Goal: Task Accomplishment & Management: Complete application form

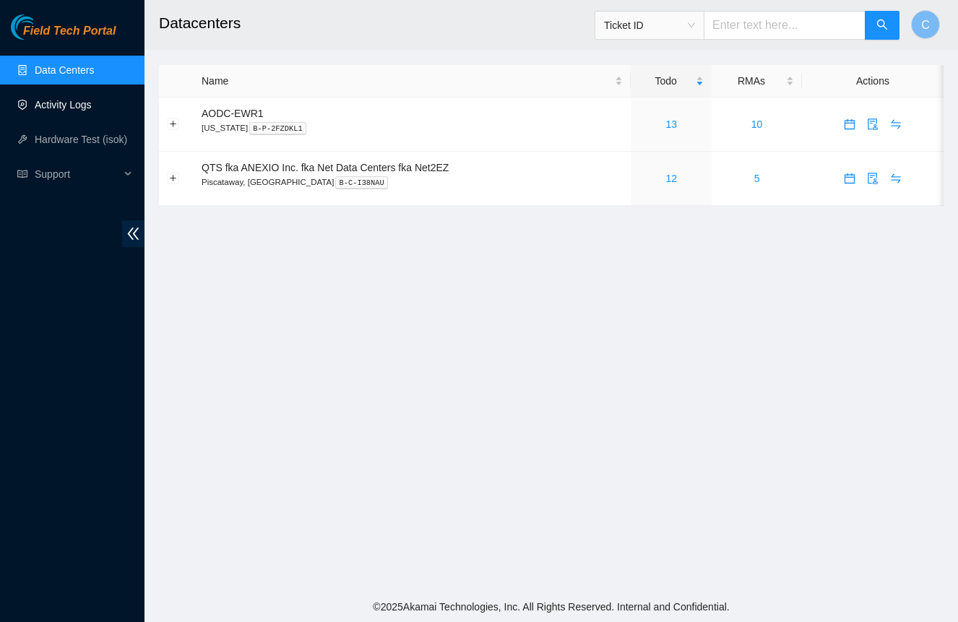
click at [85, 110] on link "Activity Logs" at bounding box center [63, 105] width 57 height 12
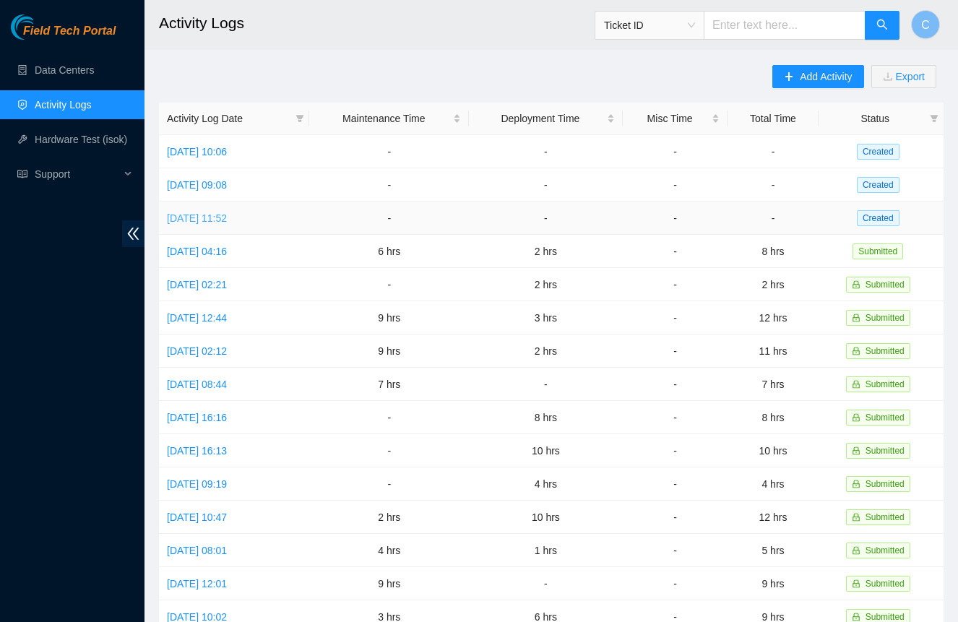
click at [207, 216] on link "[DATE] 11:52" at bounding box center [197, 218] width 60 height 12
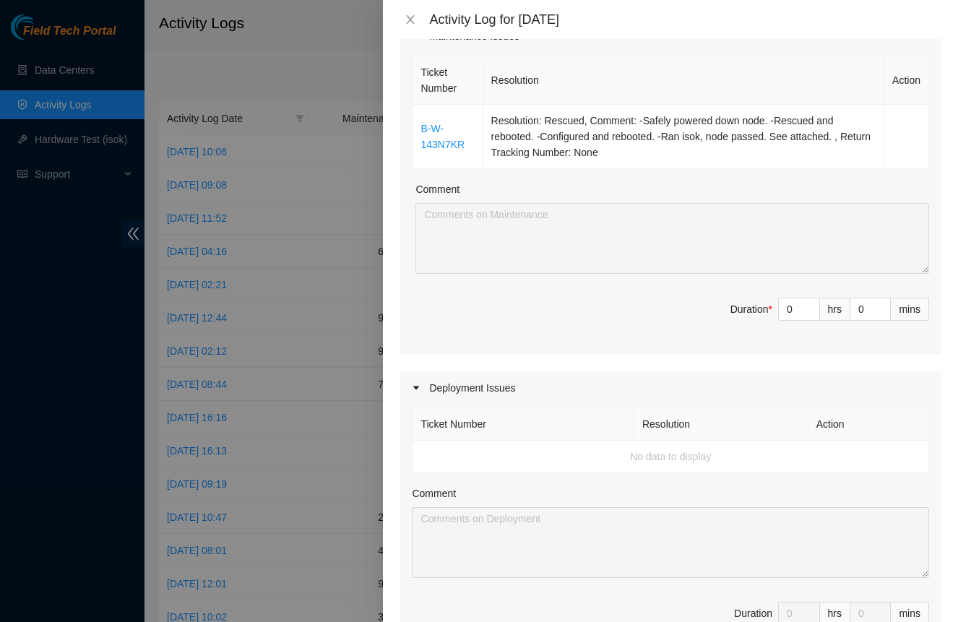
scroll to position [211, 0]
click at [793, 310] on input "0" at bounding box center [799, 309] width 40 height 22
type input "1"
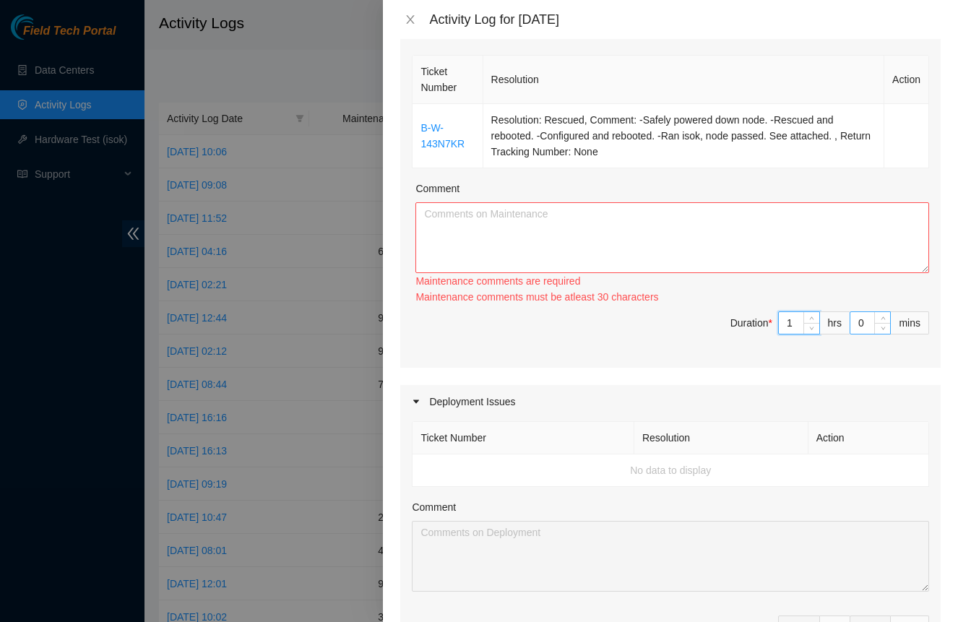
type input "1"
click at [870, 319] on input "0" at bounding box center [870, 323] width 40 height 22
type input "3"
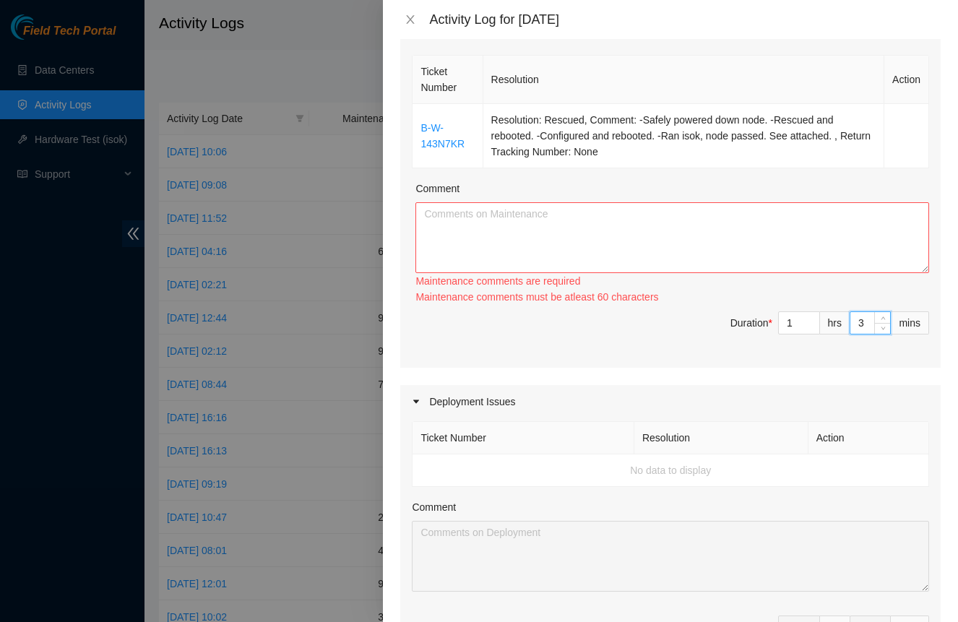
type input "30"
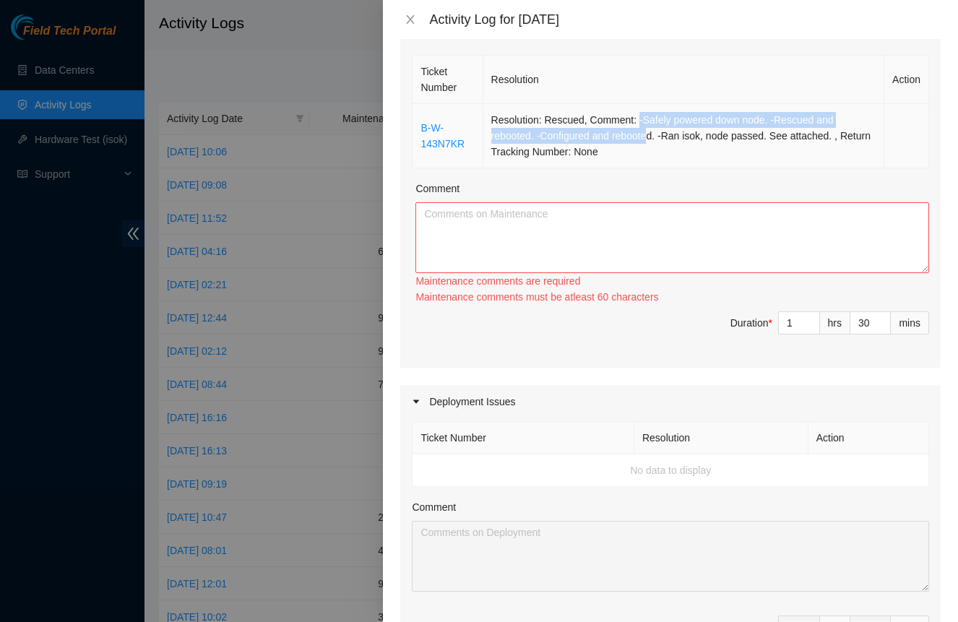
drag, startPoint x: 636, startPoint y: 118, endPoint x: 647, endPoint y: 137, distance: 22.7
click at [647, 137] on td "Resolution: Rescued, Comment: -Safely powered down node. -Rescued and rebooted.…" at bounding box center [683, 136] width 401 height 64
copy td "-Safely powered down node. -Rescued and rebooted. -Configured and reboote"
click at [629, 241] on textarea "Comment" at bounding box center [672, 237] width 514 height 71
paste textarea "-Safely powered down node. -Rescued and rebooted. -Configured and reboote"
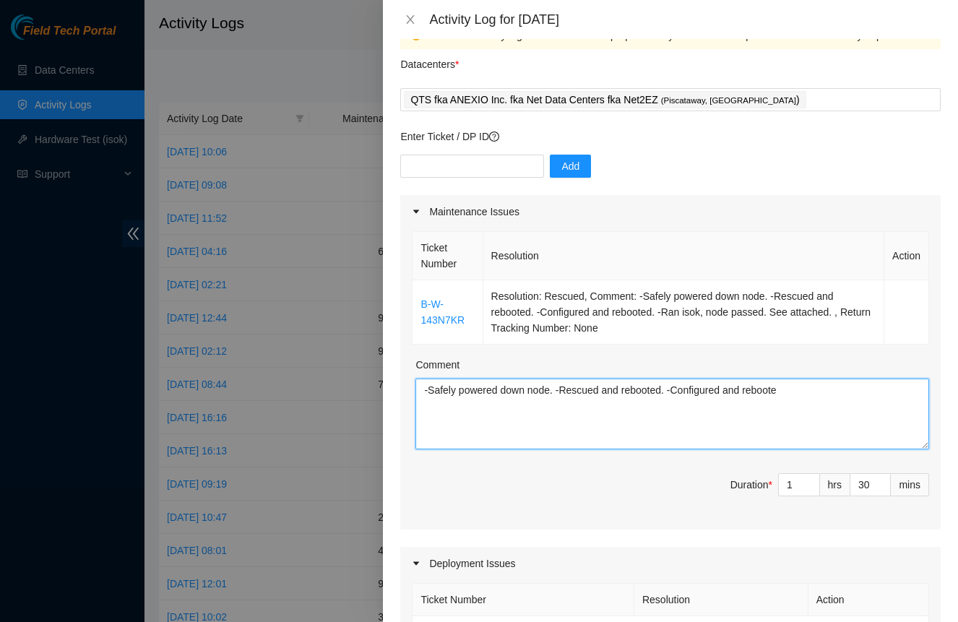
scroll to position [31, 0]
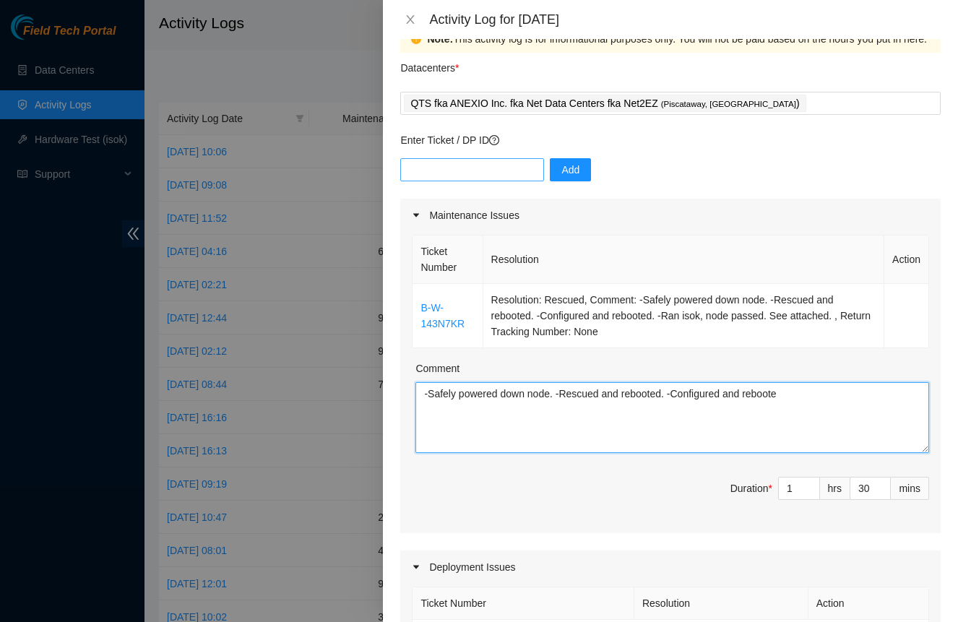
type textarea "-Safely powered down node. -Rescued and rebooted. -Configured and reboote"
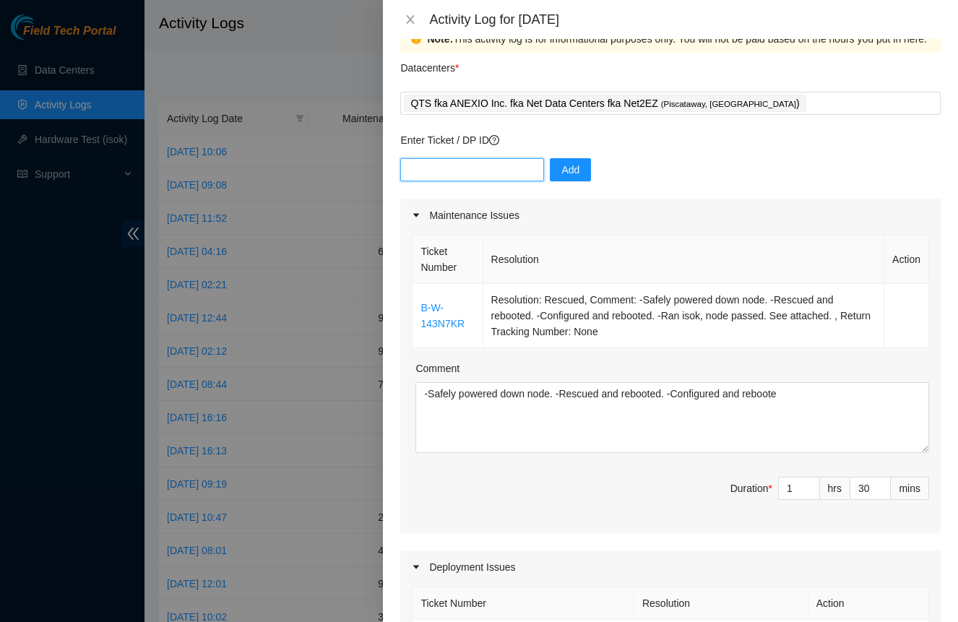
click at [516, 176] on input "text" at bounding box center [472, 169] width 144 height 23
type input "DP82616"
click at [556, 165] on button "Add" at bounding box center [570, 169] width 41 height 23
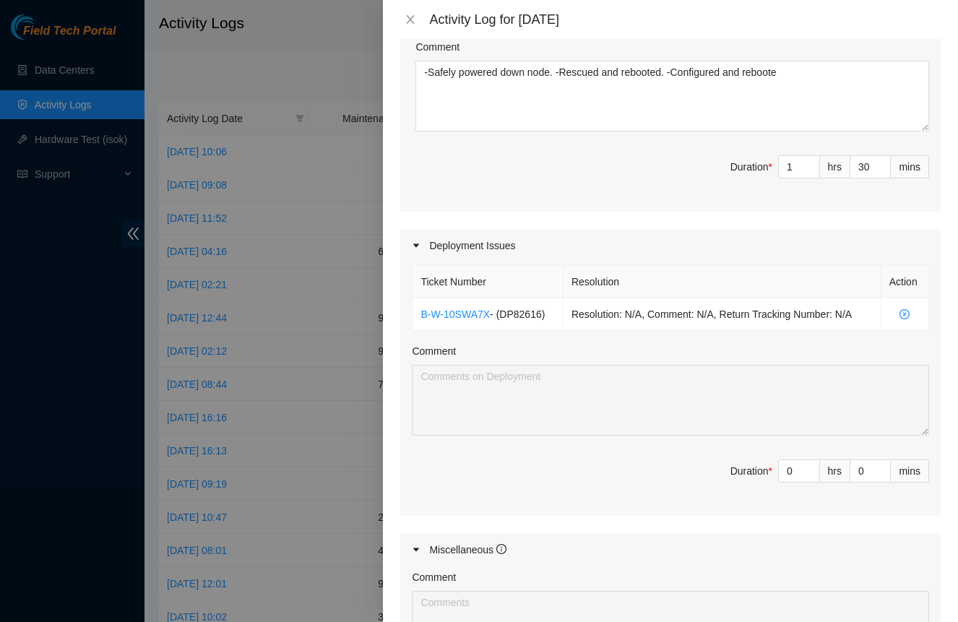
scroll to position [355, 0]
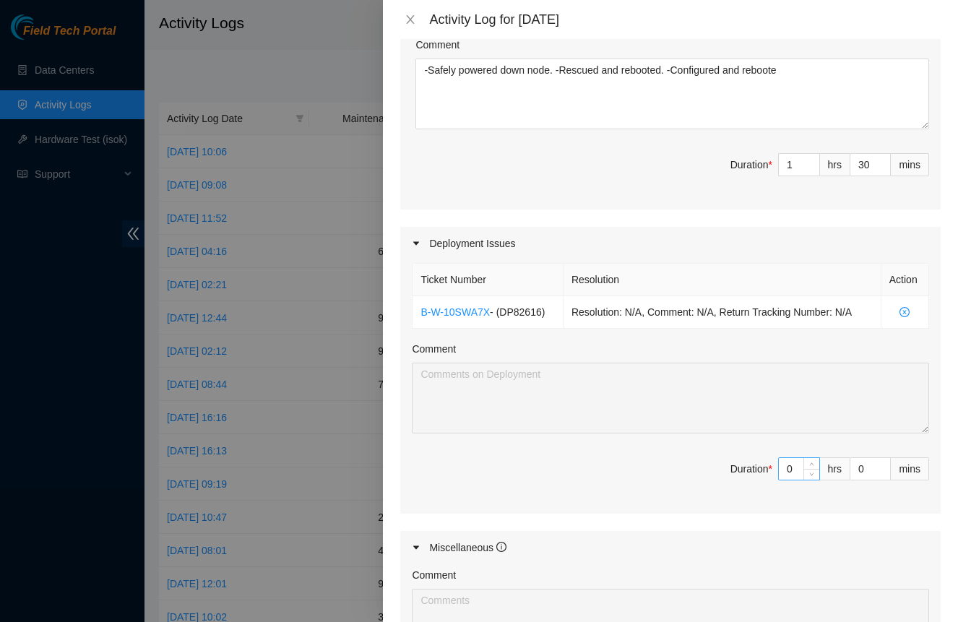
click at [796, 475] on input "0" at bounding box center [799, 469] width 40 height 22
type input "6"
type input "7"
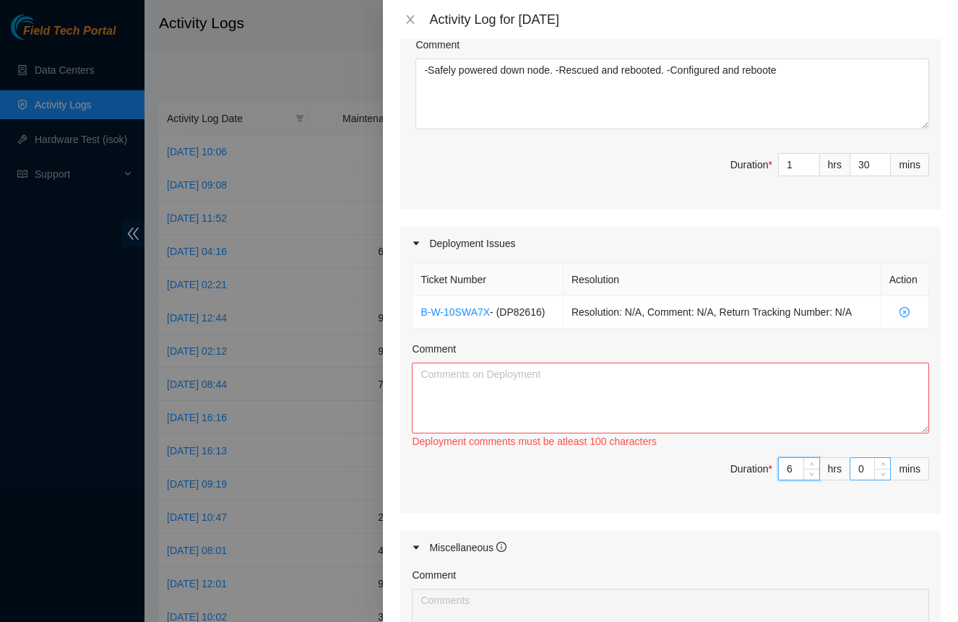
type input "6"
click at [861, 468] on input "0" at bounding box center [870, 469] width 40 height 22
type input "3"
type input "33"
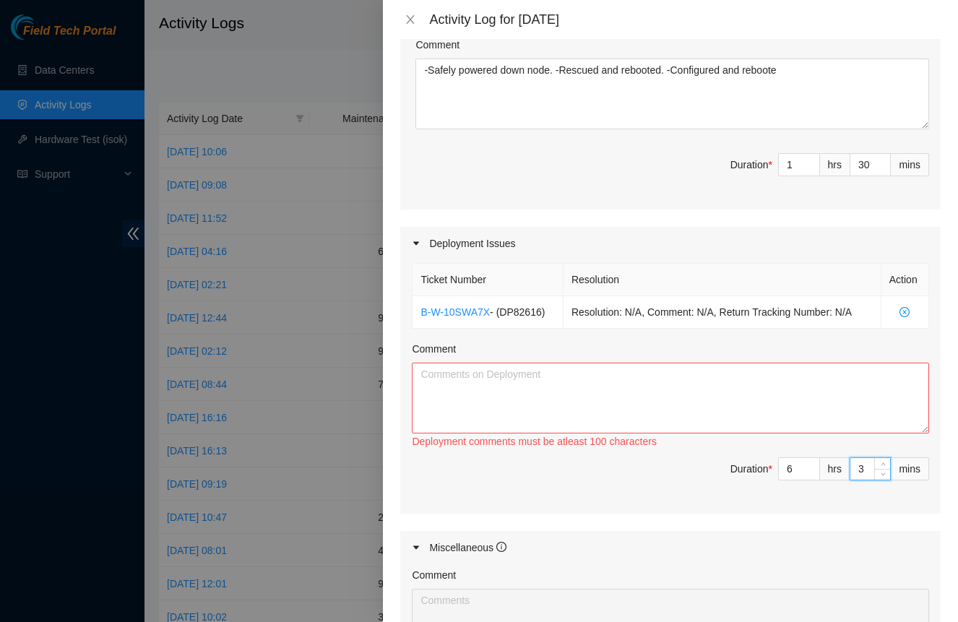
type input "30"
type input "8"
type input "0"
type input "30"
click at [793, 390] on textarea "Comment" at bounding box center [670, 398] width 517 height 71
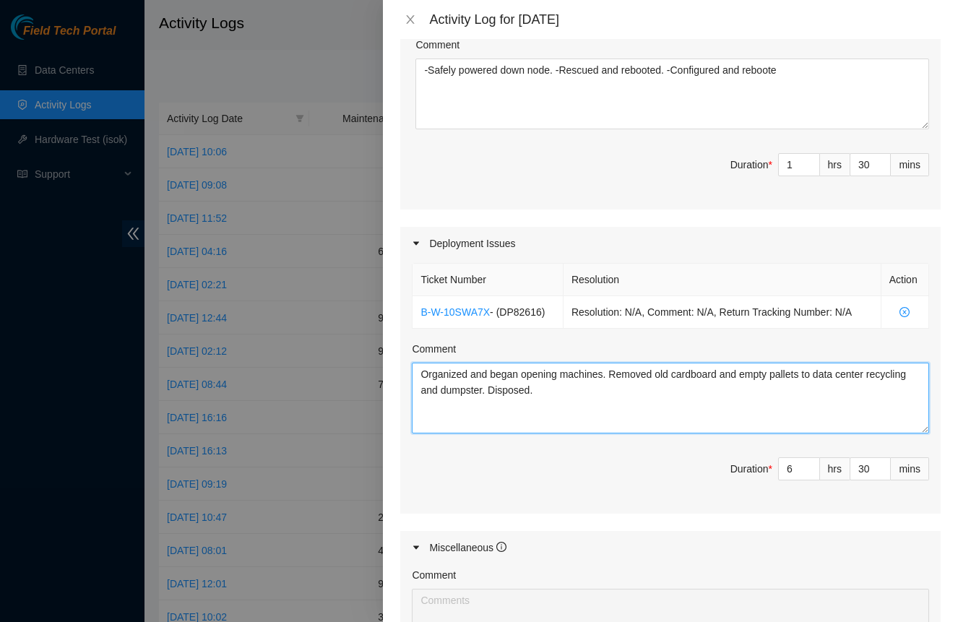
click at [563, 374] on textarea "Organized and began opening machines. Removed old cardboard and empty pallets t…" at bounding box center [670, 398] width 517 height 71
click at [656, 402] on textarea "Organized and began opening and prepping machines. Removed old cardboard and em…" at bounding box center [670, 398] width 517 height 71
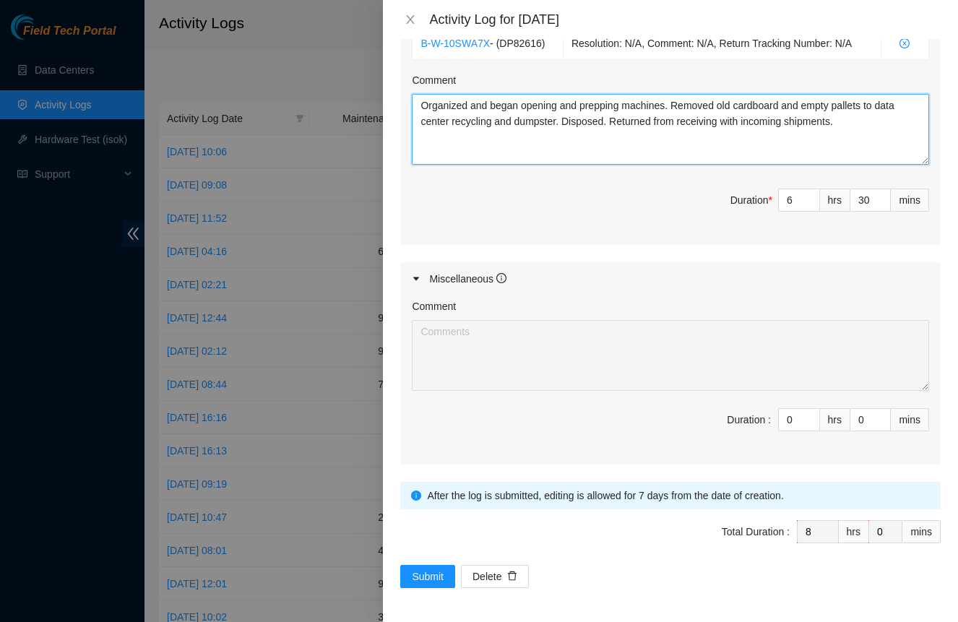
scroll to position [623, 0]
type textarea "Organized and began opening and prepping machines. Removed old cardboard and em…"
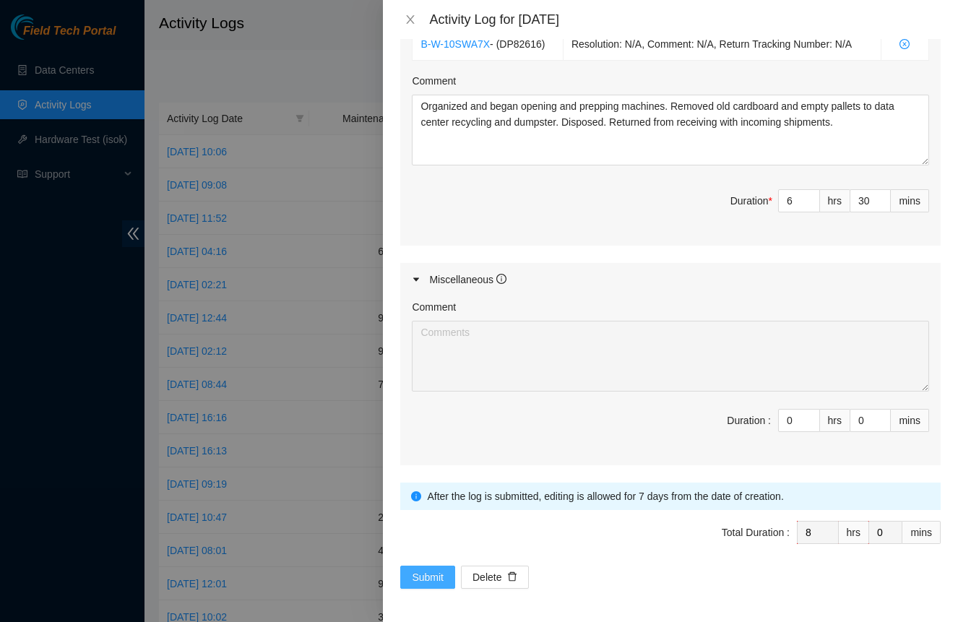
click at [424, 579] on span "Submit" at bounding box center [428, 577] width 32 height 16
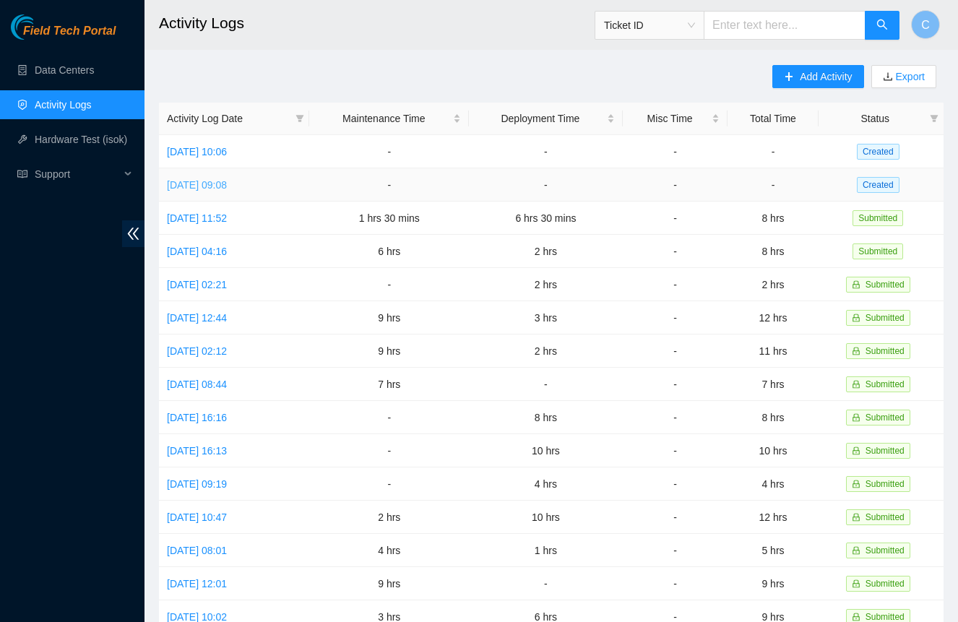
click at [227, 184] on link "[DATE] 09:08" at bounding box center [197, 185] width 60 height 12
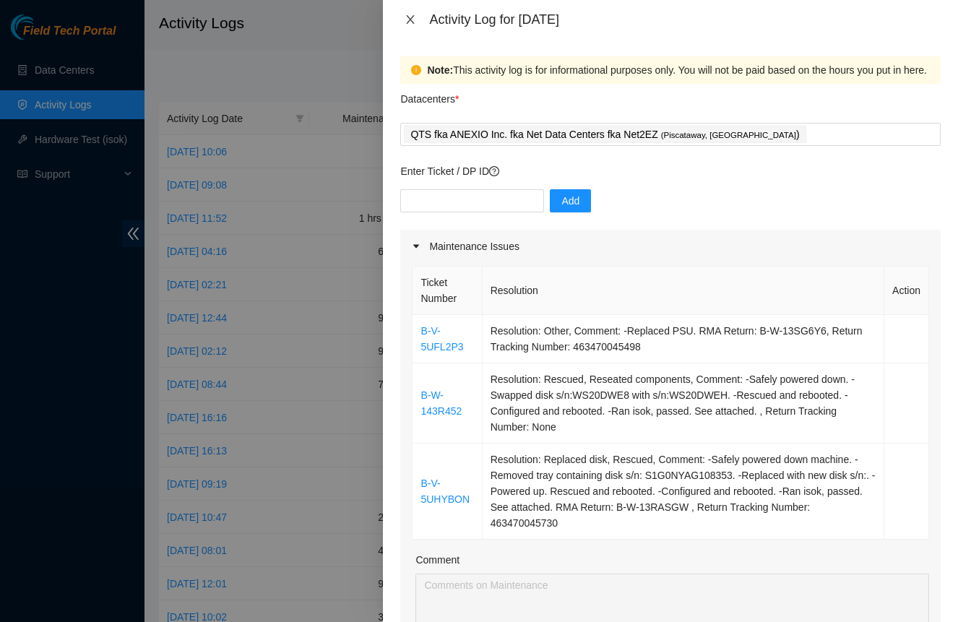
click at [412, 21] on icon "close" at bounding box center [411, 19] width 8 height 9
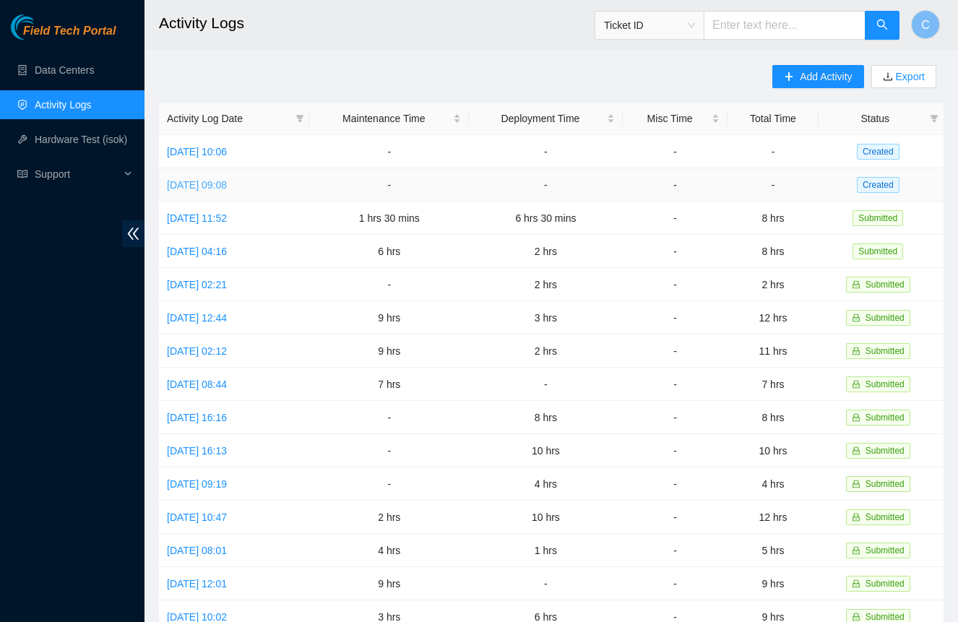
click at [220, 182] on link "[DATE] 09:08" at bounding box center [197, 185] width 60 height 12
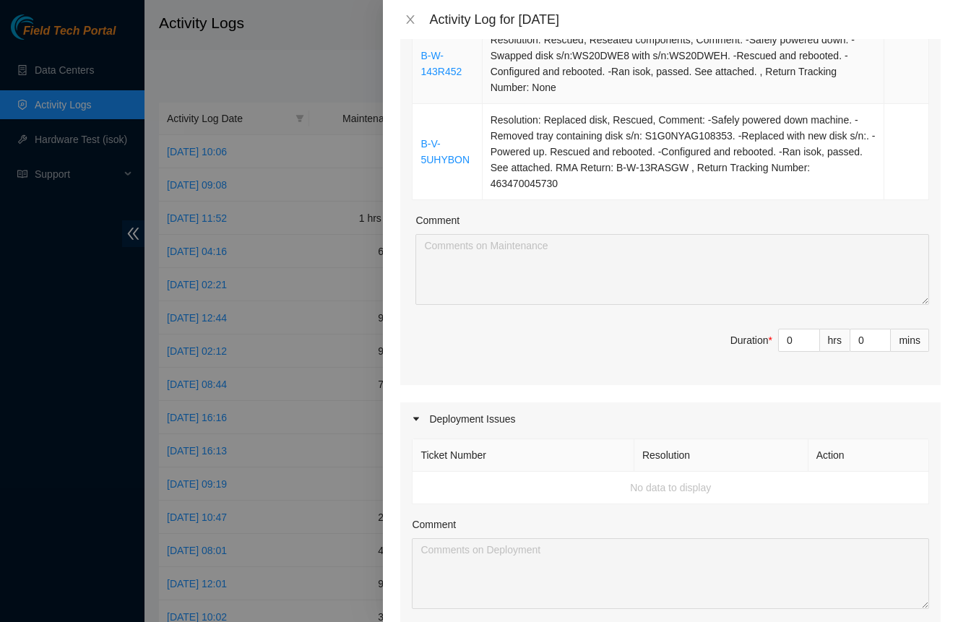
scroll to position [352, 0]
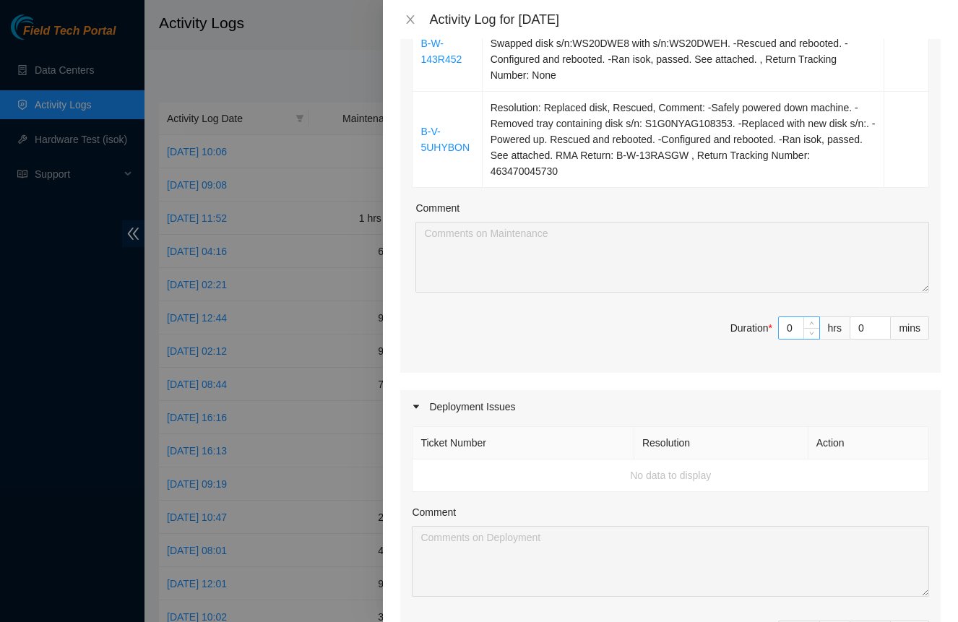
click at [790, 335] on input "0" at bounding box center [799, 328] width 40 height 22
type input "6"
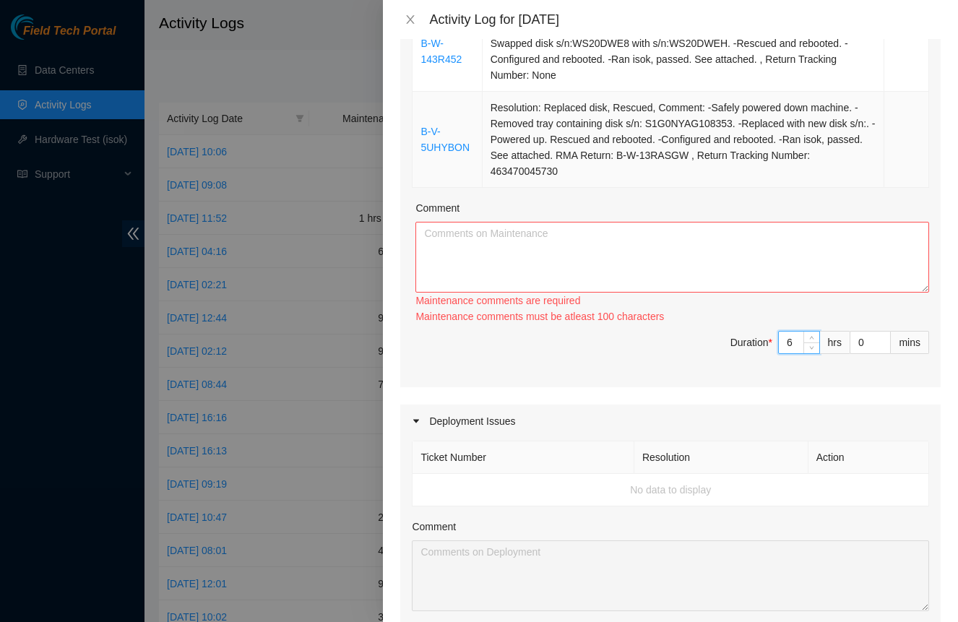
type input "6"
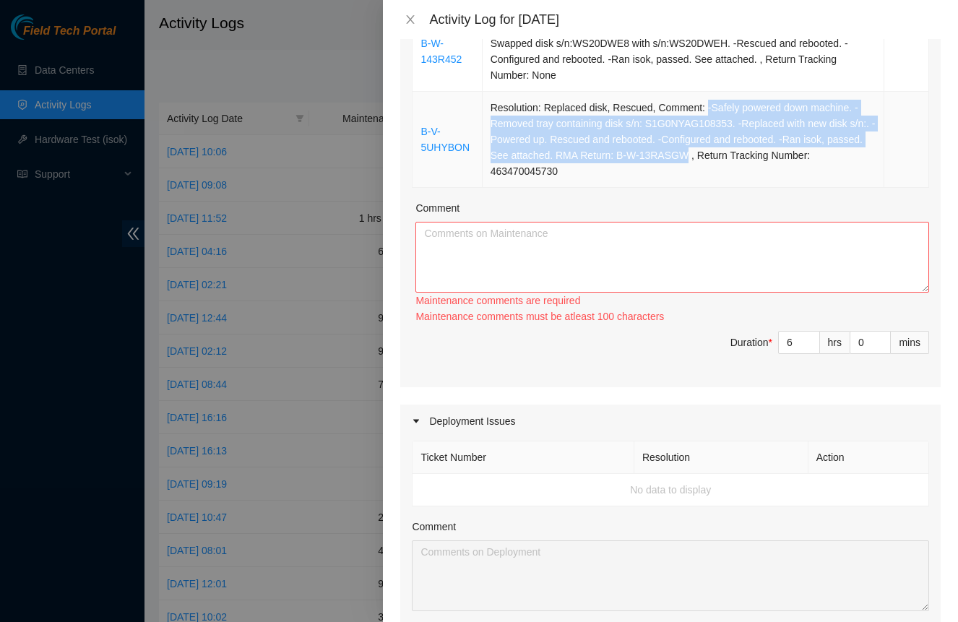
drag, startPoint x: 710, startPoint y: 108, endPoint x: 724, endPoint y: 149, distance: 42.7
click at [724, 149] on td "Resolution: Replaced disk, Rescued, Comment: -Safely powered down machine. -Rem…" at bounding box center [684, 140] width 402 height 96
copy td "-Safely powered down machine. -Removed tray containing disk s/n: S1G0NYAG108353…"
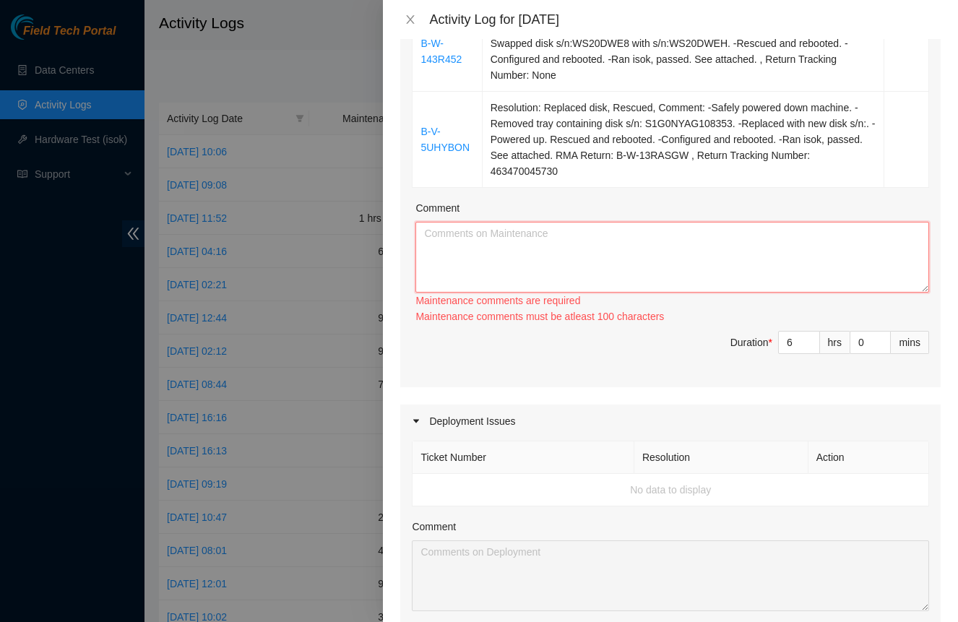
click at [673, 244] on textarea "Comment" at bounding box center [672, 257] width 514 height 71
paste textarea "-Safely powered down machine. -Removed tray containing disk s/n: S1G0NYAG108353…"
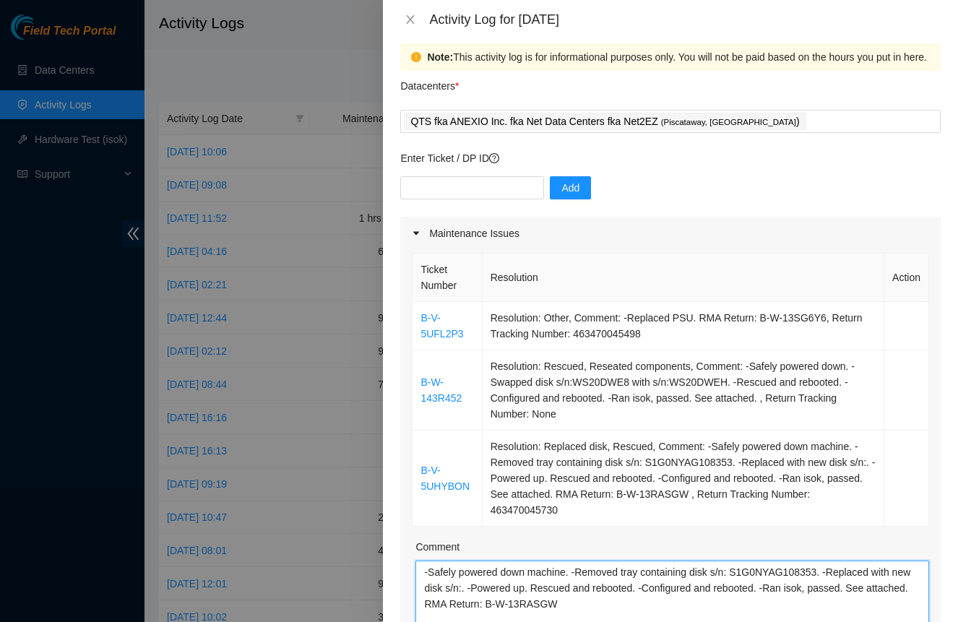
scroll to position [8, 0]
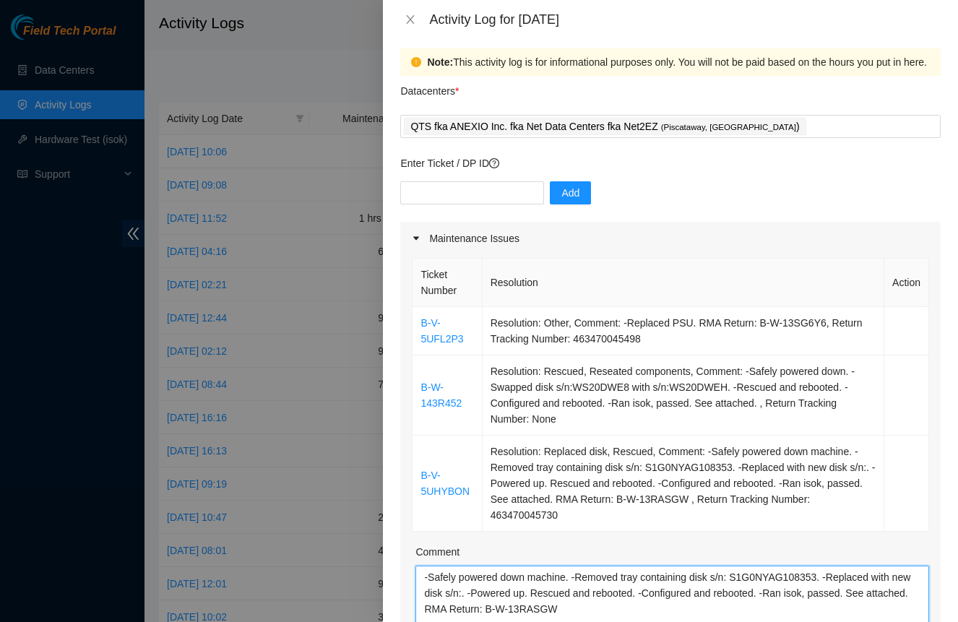
type textarea "-Safely powered down machine. -Removed tray containing disk s/n: S1G0NYAG108353…"
click at [651, 241] on div "Maintenance Issues" at bounding box center [670, 238] width 540 height 33
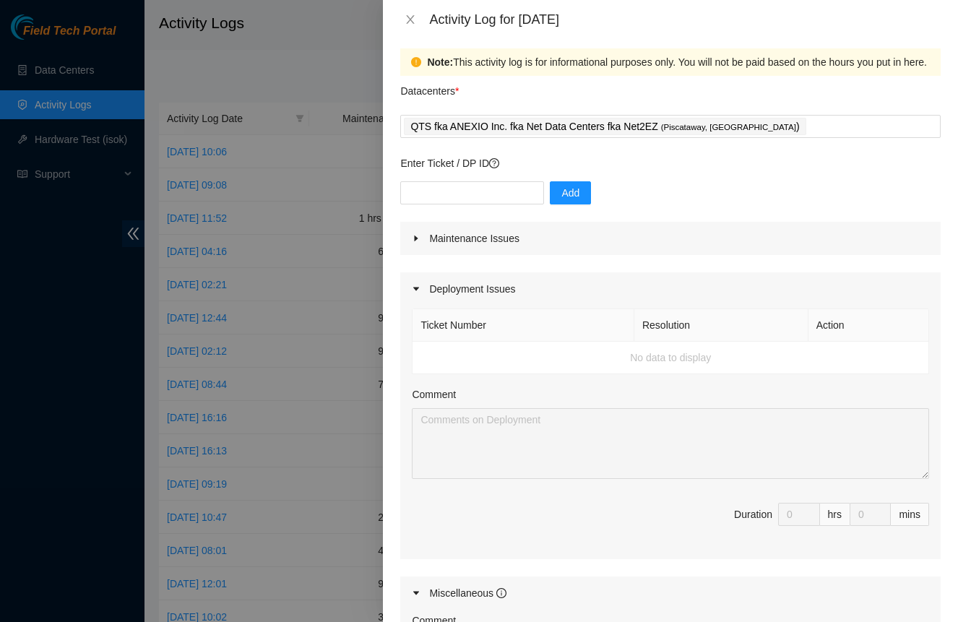
click at [651, 241] on div "Maintenance Issues" at bounding box center [670, 238] width 540 height 33
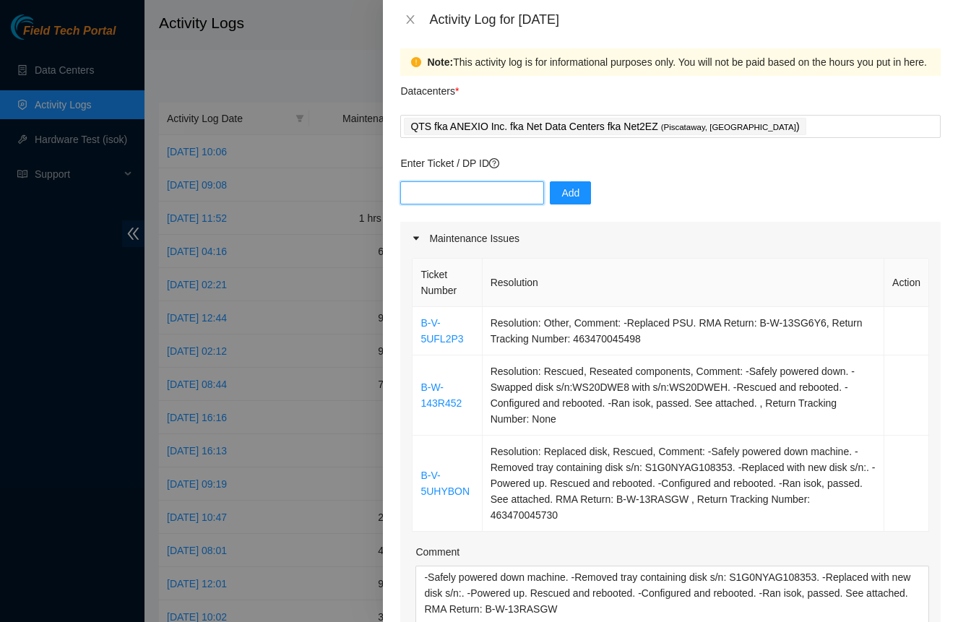
click at [514, 197] on input "text" at bounding box center [472, 192] width 144 height 23
type input "DP82616"
click at [568, 186] on span "Add" at bounding box center [570, 193] width 18 height 16
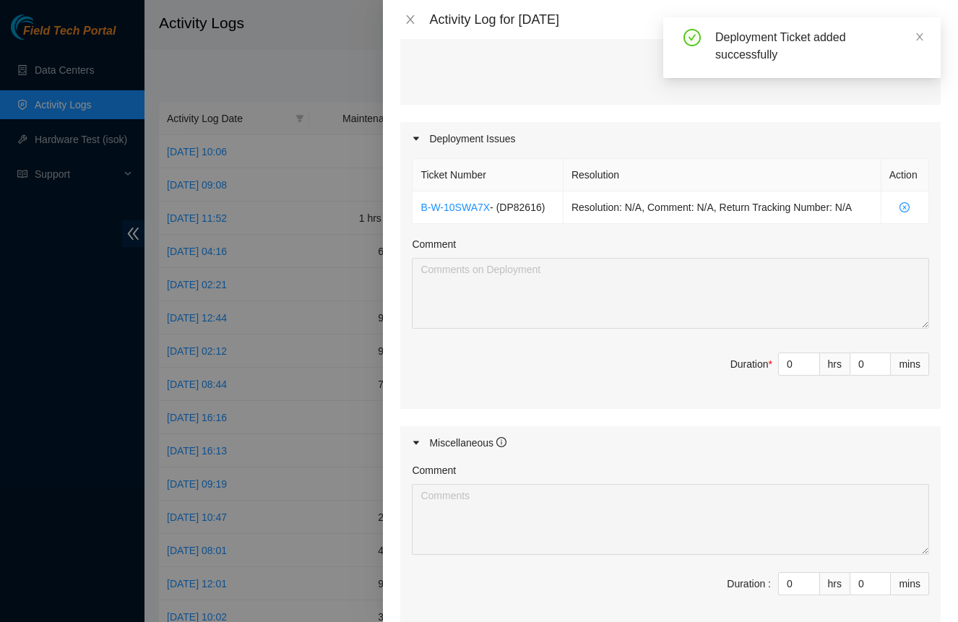
scroll to position [617, 0]
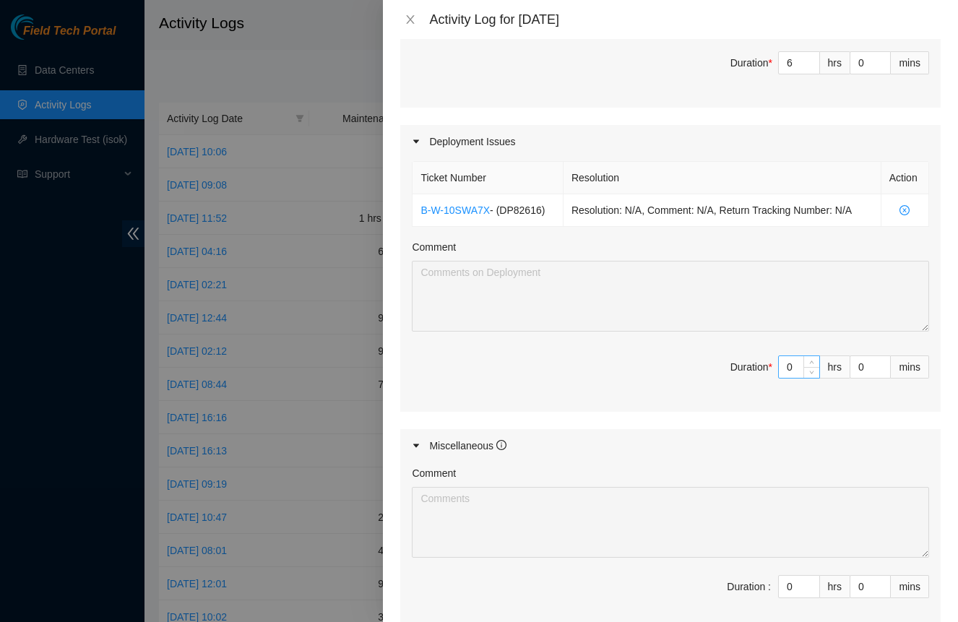
click at [795, 365] on input "0" at bounding box center [799, 367] width 40 height 22
type input "1"
type input "7"
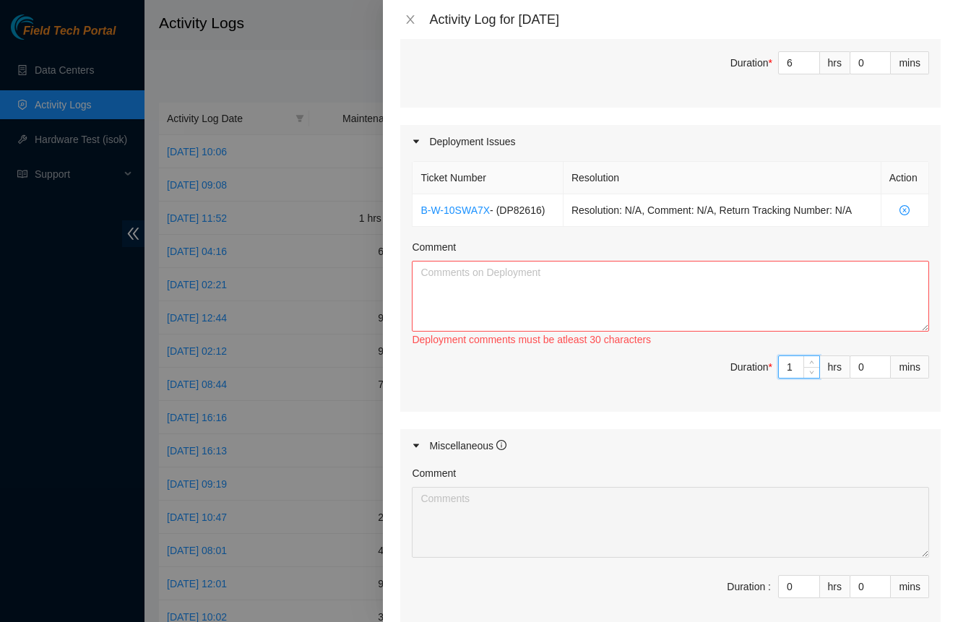
type input "1"
click at [730, 306] on textarea "Comment" at bounding box center [670, 296] width 517 height 71
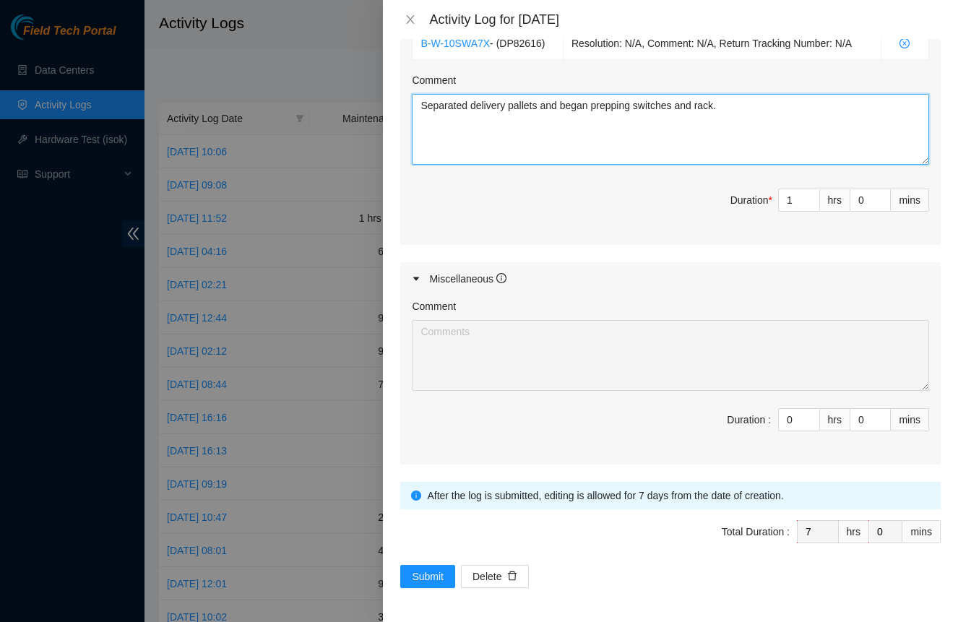
scroll to position [783, 0]
type textarea "Separated delivery pallets and began prepping switches and rack."
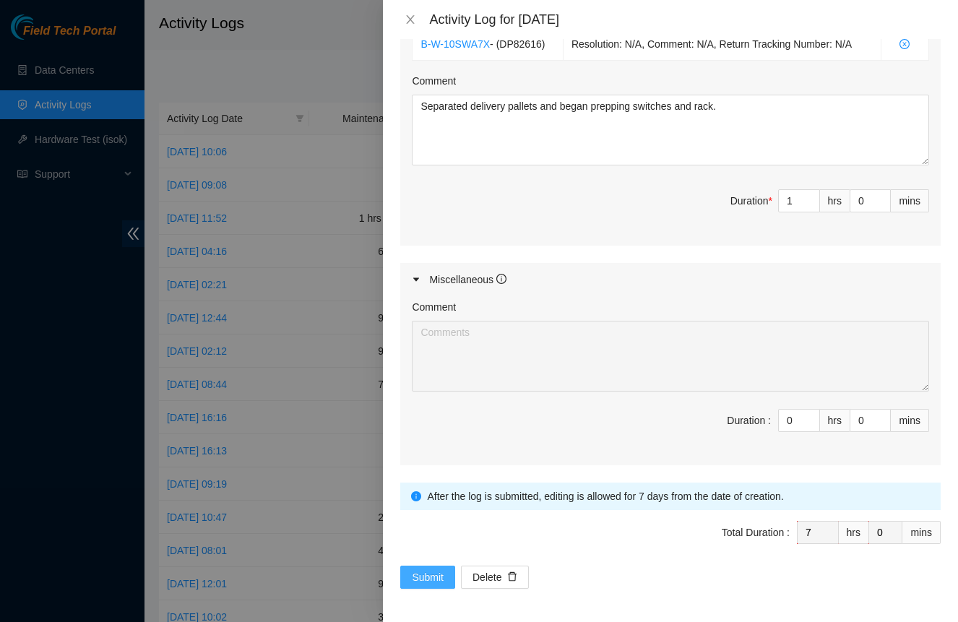
click at [436, 572] on span "Submit" at bounding box center [428, 577] width 32 height 16
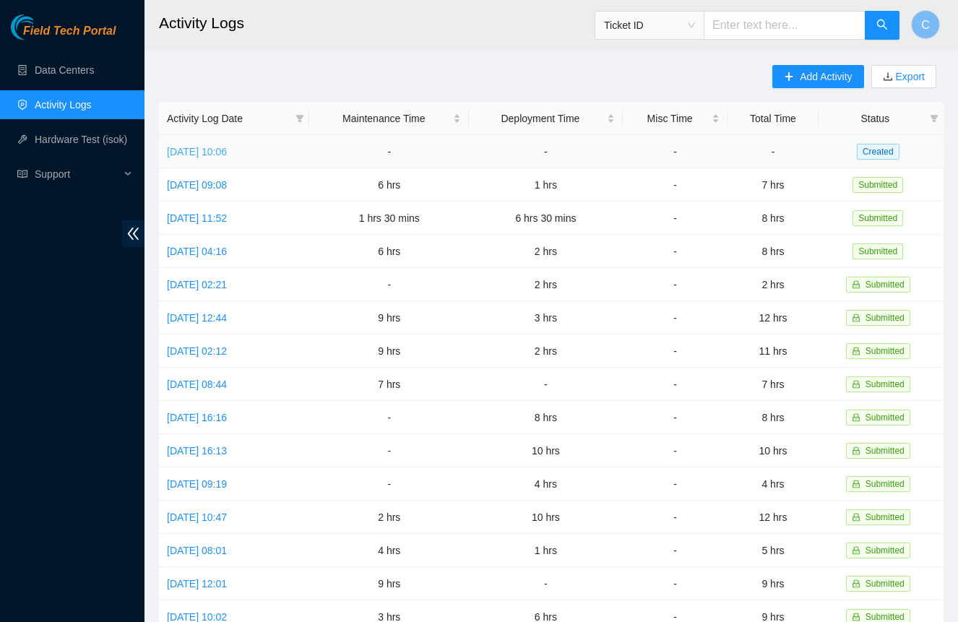
click at [227, 153] on link "[DATE] 10:06" at bounding box center [197, 152] width 60 height 12
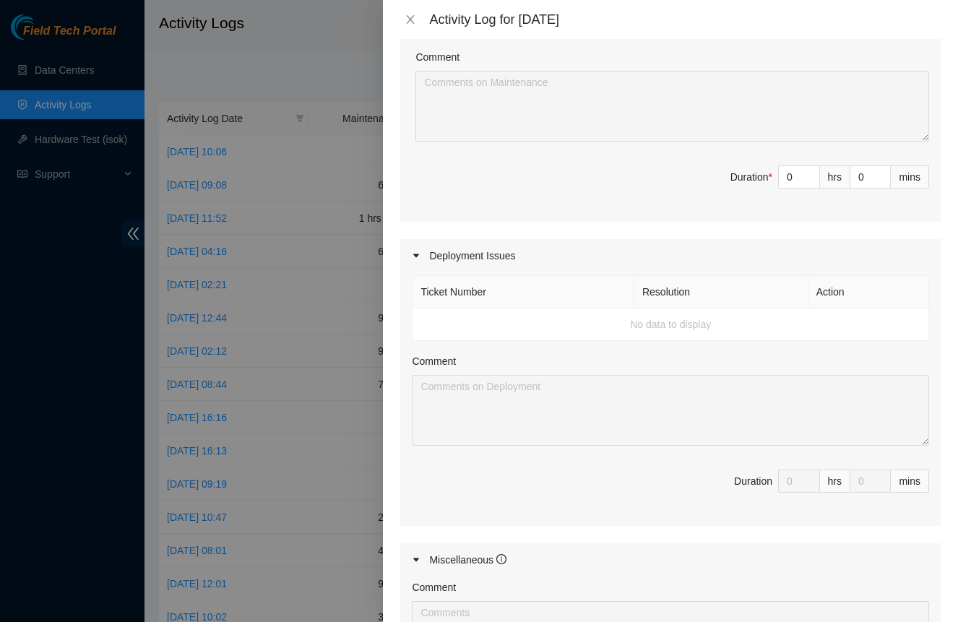
scroll to position [802, 0]
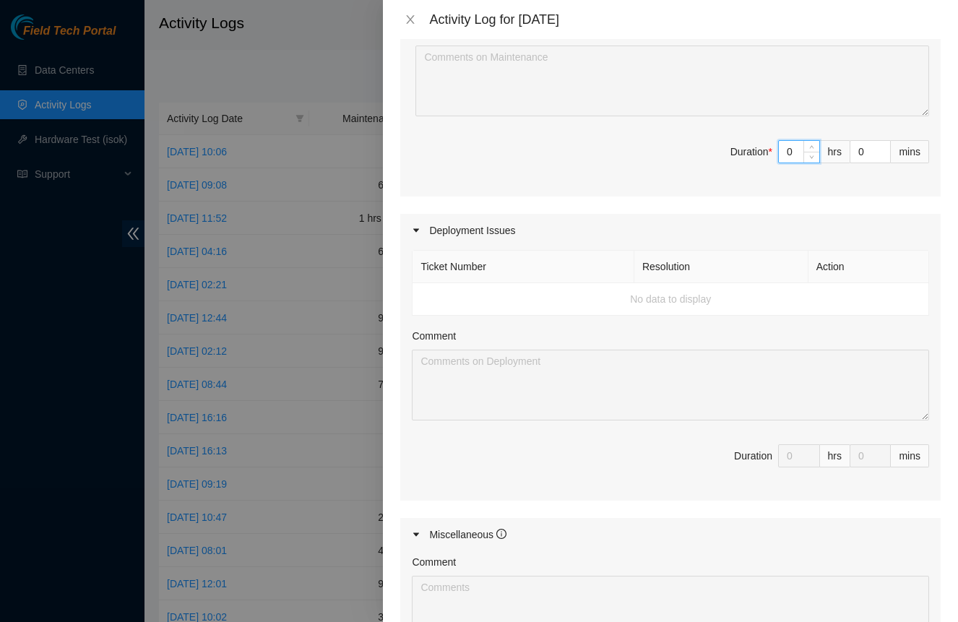
click at [795, 163] on input "0" at bounding box center [799, 152] width 40 height 22
type input "1"
type input "12"
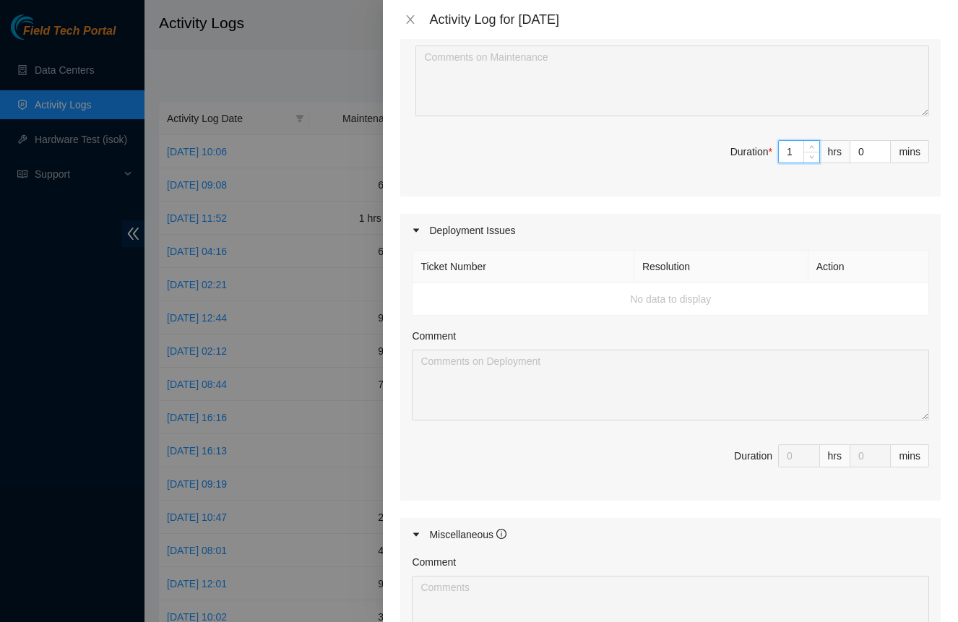
type input "12"
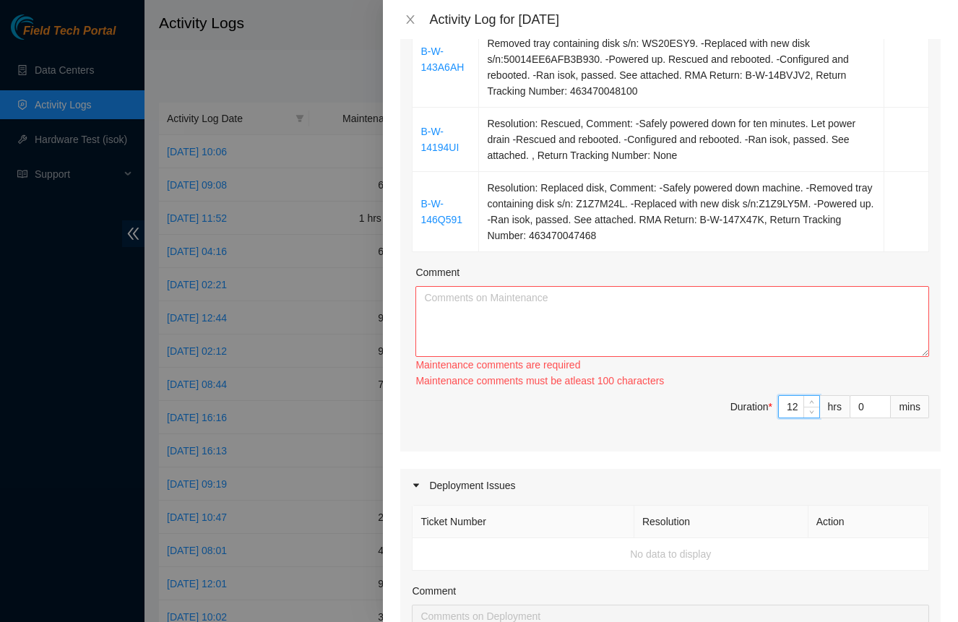
scroll to position [547, 0]
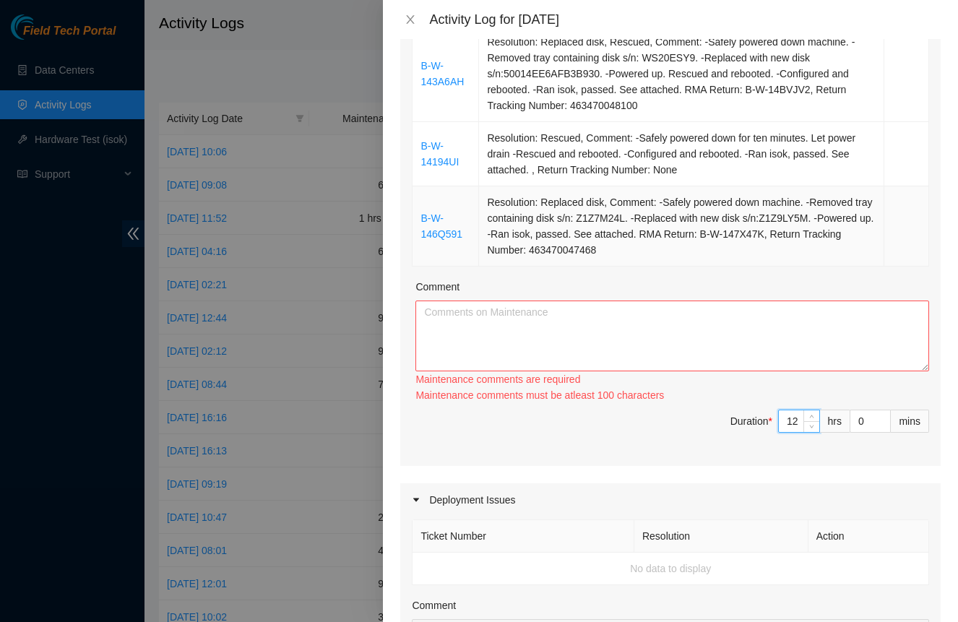
type input "12"
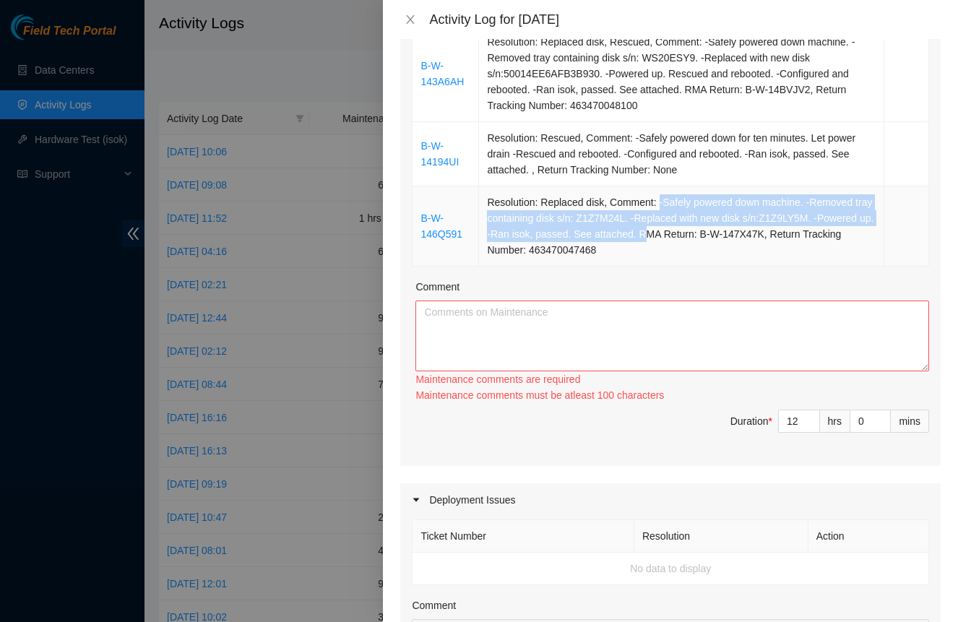
drag, startPoint x: 662, startPoint y: 239, endPoint x: 707, endPoint y: 268, distance: 53.9
click at [707, 267] on td "Resolution: Replaced disk, Comment: -Safely powered down machine. -Removed tray…" at bounding box center [681, 226] width 405 height 80
copy td "-Safely powered down machine. -Removed tray containing disk s/n: Z1Z7M24L. -Rep…"
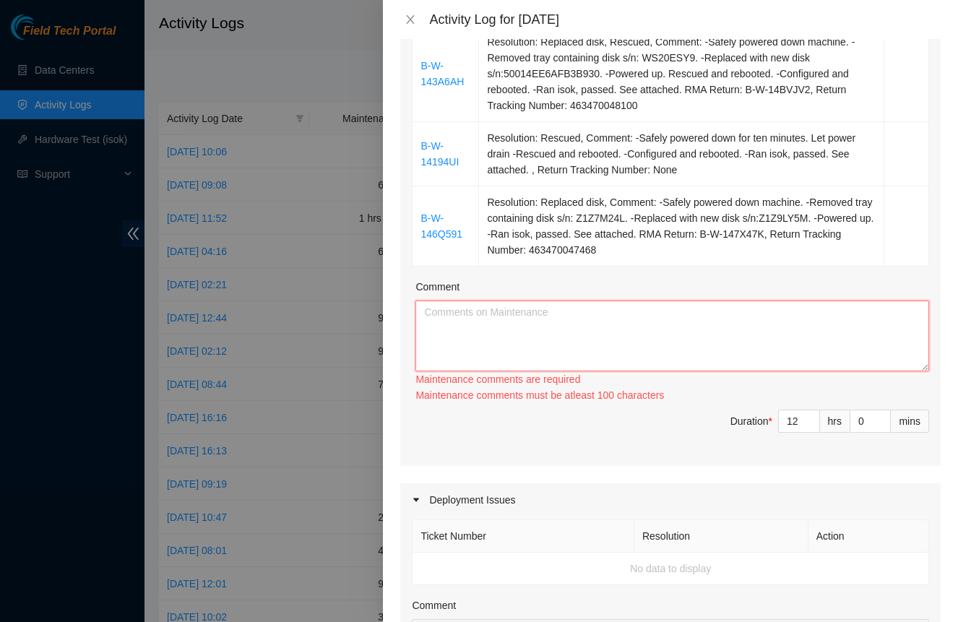
click at [648, 358] on textarea "Comment" at bounding box center [672, 336] width 514 height 71
paste textarea "-Safely powered down machine. -Removed tray containing disk s/n: Z1Z7M24L. -Rep…"
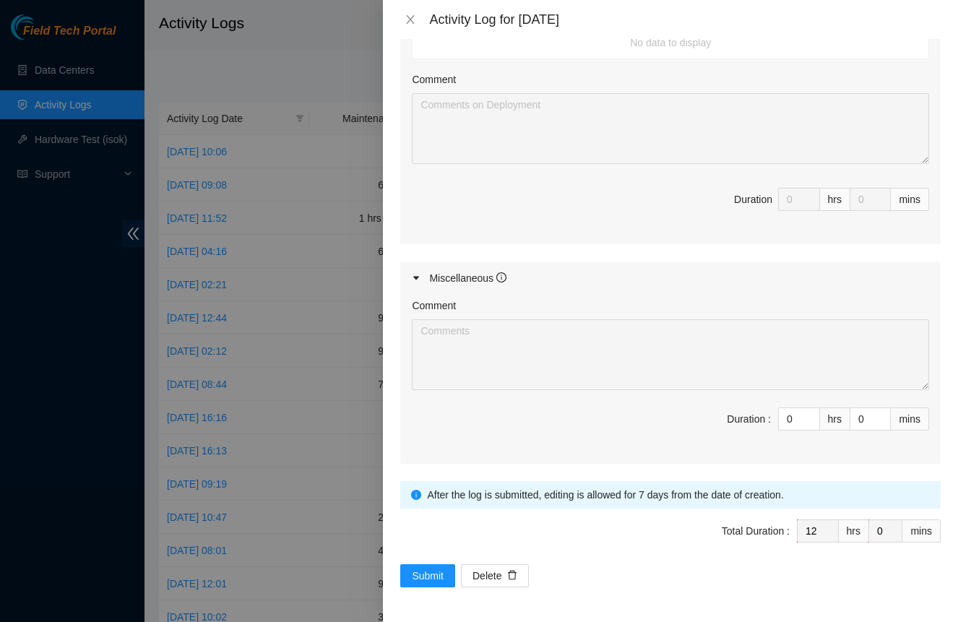
scroll to position [1089, 0]
type textarea "-Safely powered down machine. -Removed tray containing disk s/n: Z1Z7M24L. -Rep…"
click at [434, 571] on span "Submit" at bounding box center [428, 576] width 32 height 16
